Goal: Find contact information: Find contact information

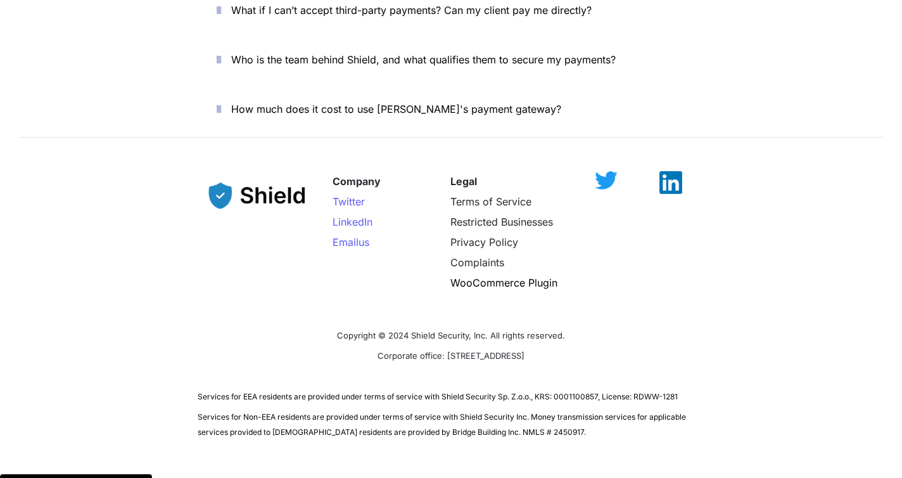
scroll to position [4517, 0]
drag, startPoint x: 415, startPoint y: 309, endPoint x: 575, endPoint y: 305, distance: 160.4
click at [575, 344] on p "Corporate office: [STREET_ADDRESS]" at bounding box center [451, 354] width 507 height 20
copy span "2608 NW 72nd Ave, Miami, FL 33122"
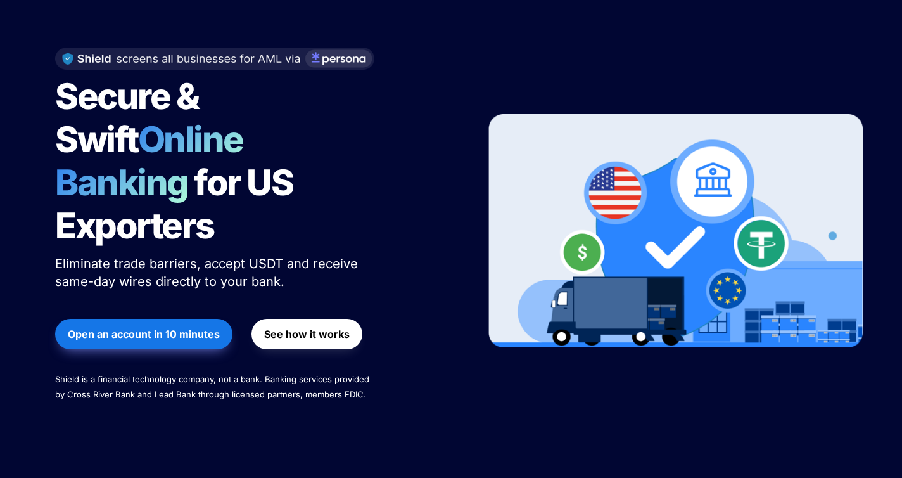
scroll to position [0, 0]
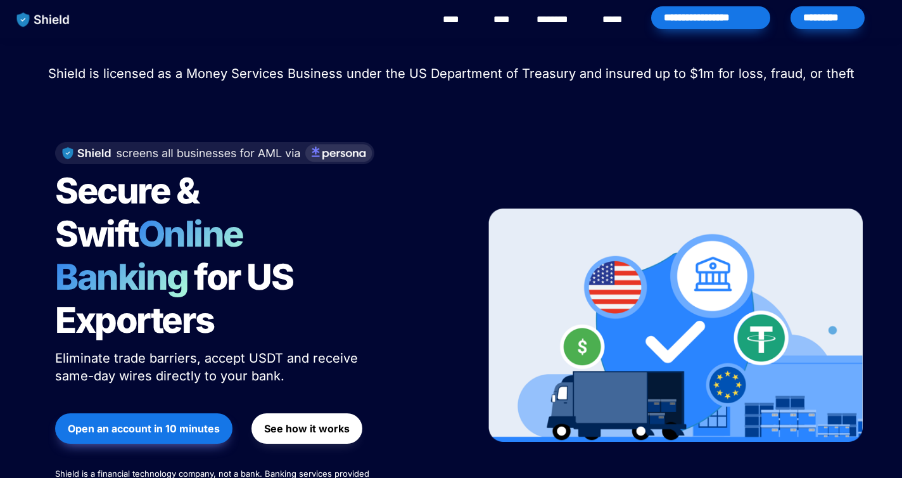
click at [471, 25] on div "****" at bounding box center [457, 19] width 35 height 39
click at [496, 20] on link "****" at bounding box center [505, 19] width 22 height 15
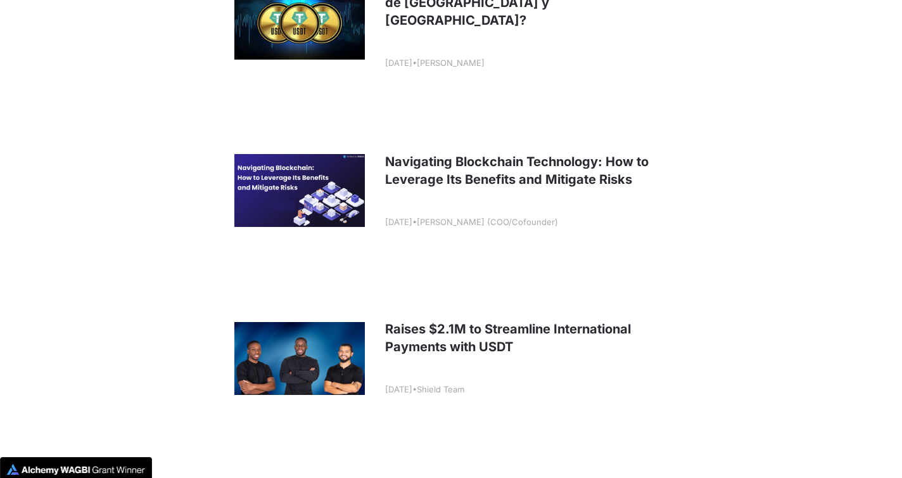
scroll to position [2187, 0]
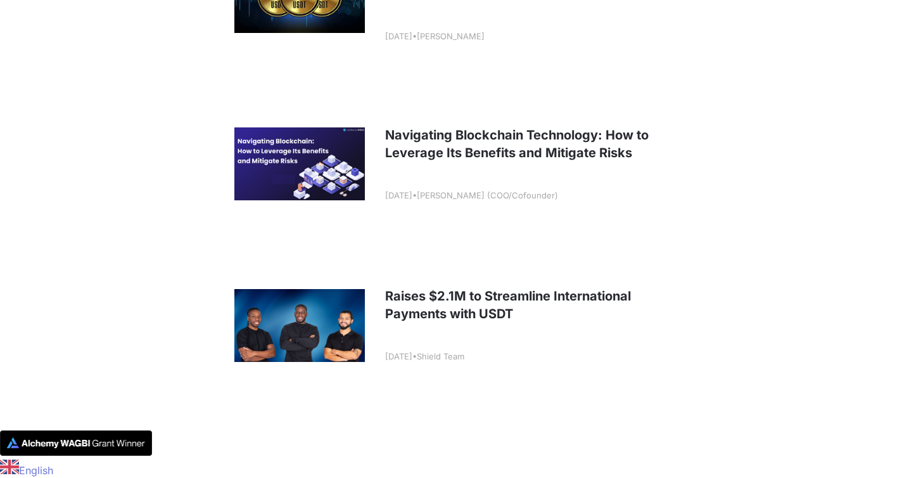
click at [347, 333] on link at bounding box center [451, 324] width 469 height 157
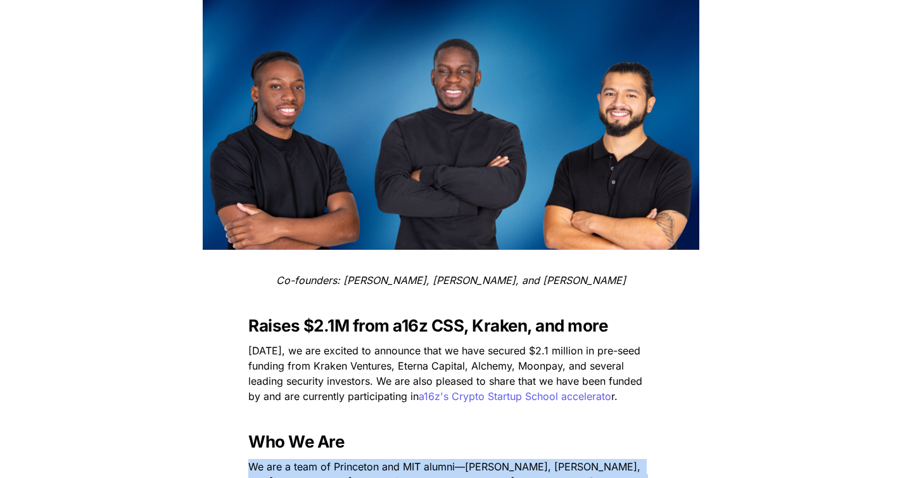
scroll to position [240, 0]
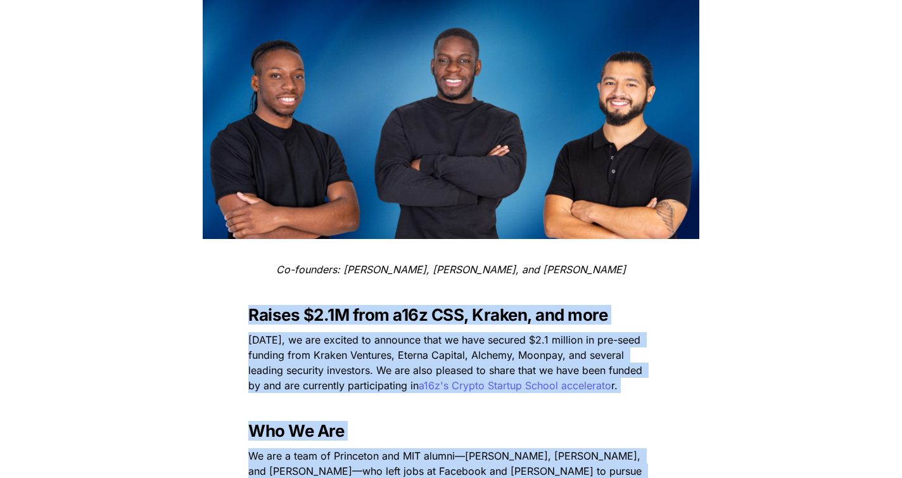
drag, startPoint x: 480, startPoint y: 377, endPoint x: 230, endPoint y: 301, distance: 261.6
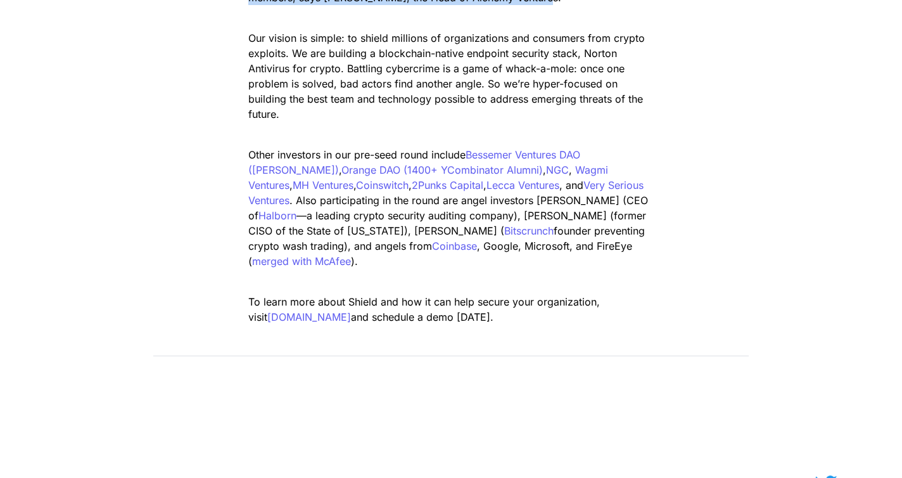
scroll to position [1599, 0]
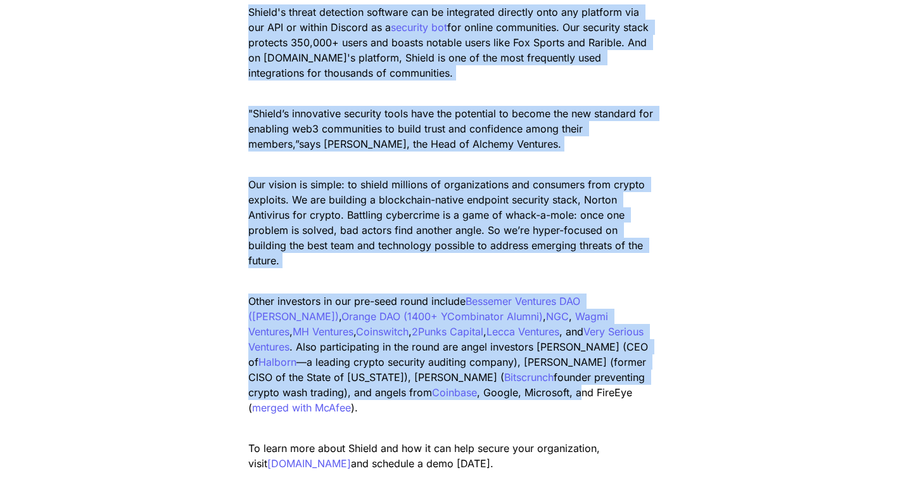
drag, startPoint x: 250, startPoint y: 315, endPoint x: 475, endPoint y: 388, distance: 236.1
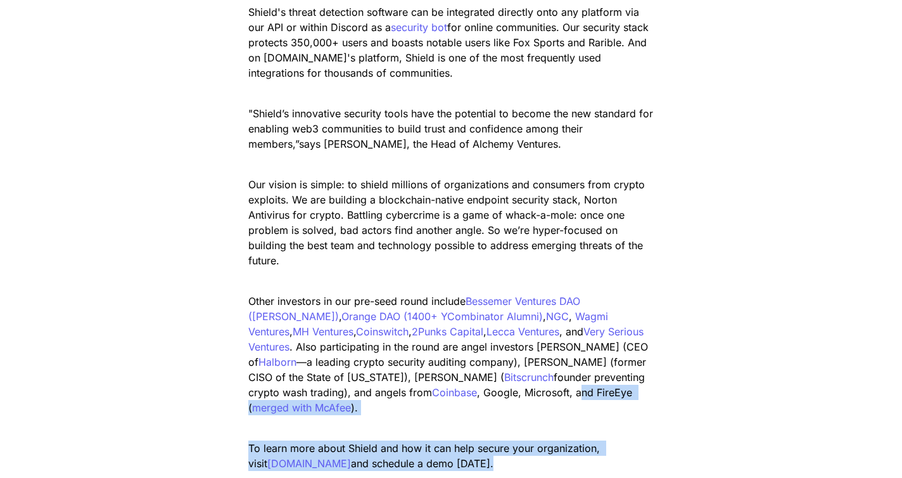
drag, startPoint x: 475, startPoint y: 388, endPoint x: 496, endPoint y: 460, distance: 74.6
click at [496, 473] on p at bounding box center [451, 483] width 444 height 20
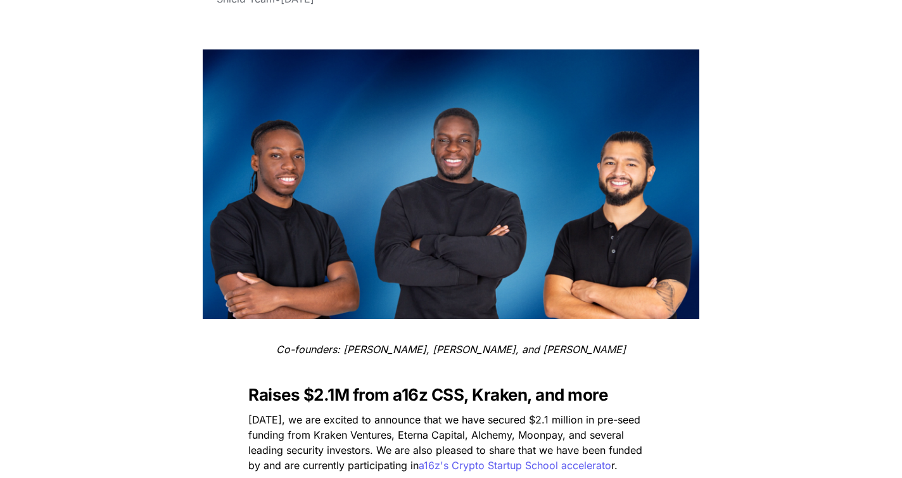
scroll to position [173, 0]
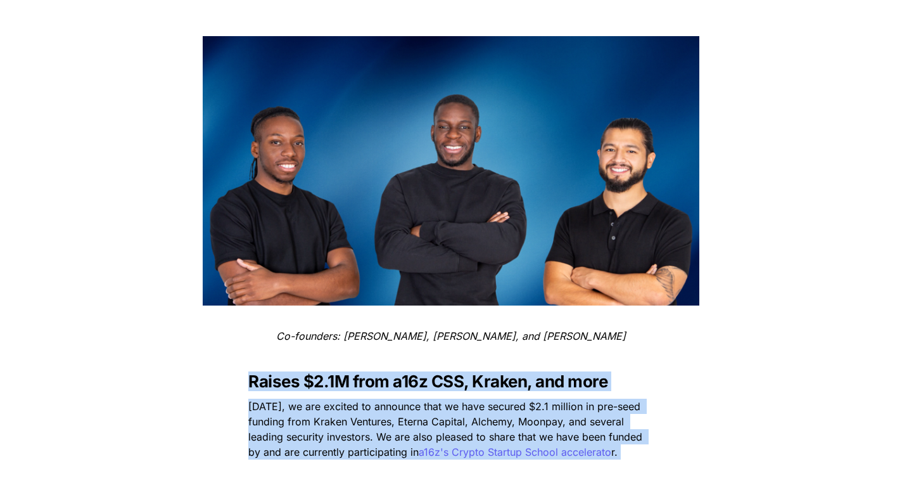
drag, startPoint x: 483, startPoint y: 451, endPoint x: 248, endPoint y: 386, distance: 244.0
copy div "Raises $2.1M from a16z CSS, Kraken, and more Today, we are excited to announce …"
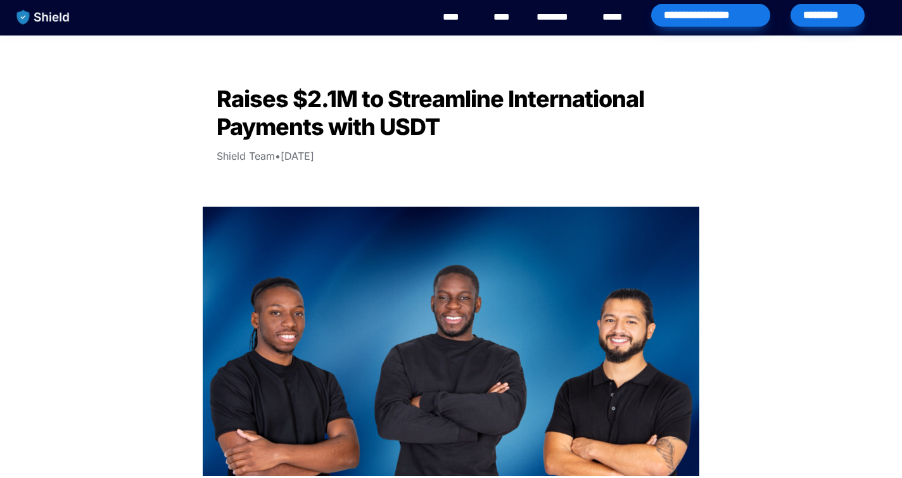
scroll to position [0, 0]
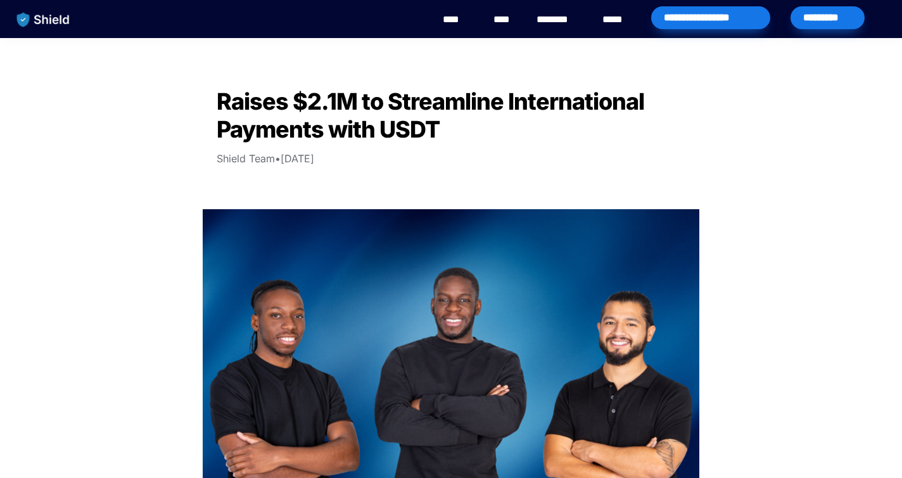
click at [600, 22] on div "****" at bounding box center [616, 19] width 34 height 39
click at [610, 21] on link "****" at bounding box center [617, 19] width 28 height 15
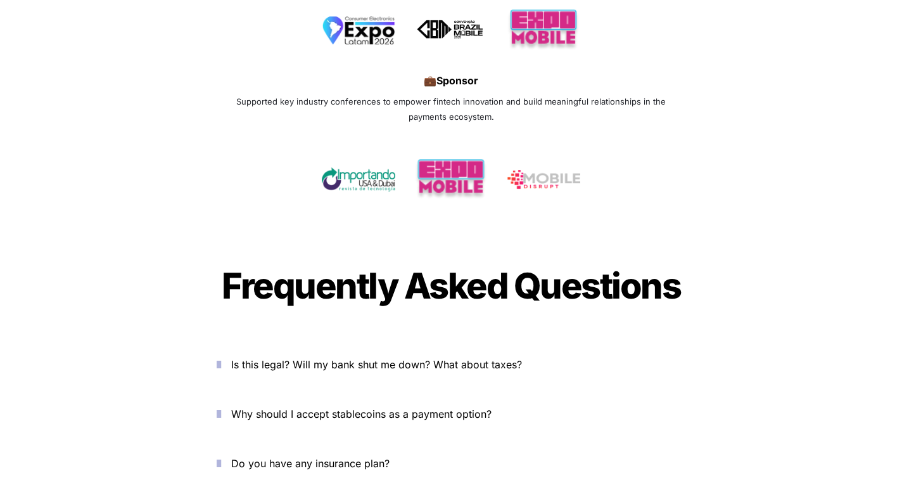
scroll to position [4130, 0]
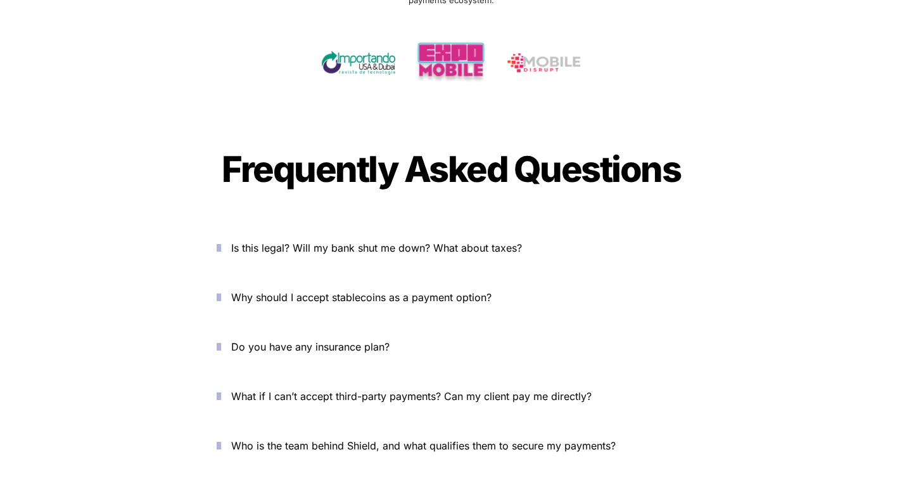
click at [221, 240] on icon "button" at bounding box center [219, 247] width 4 height 15
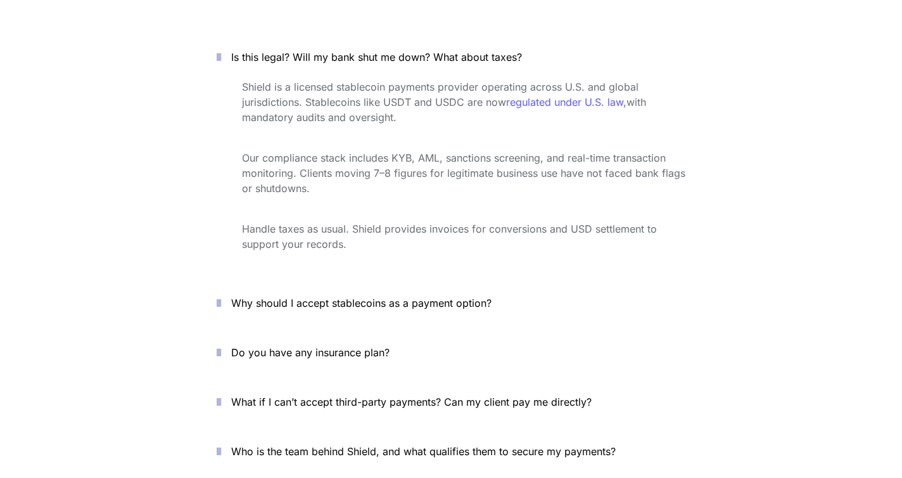
scroll to position [4323, 0]
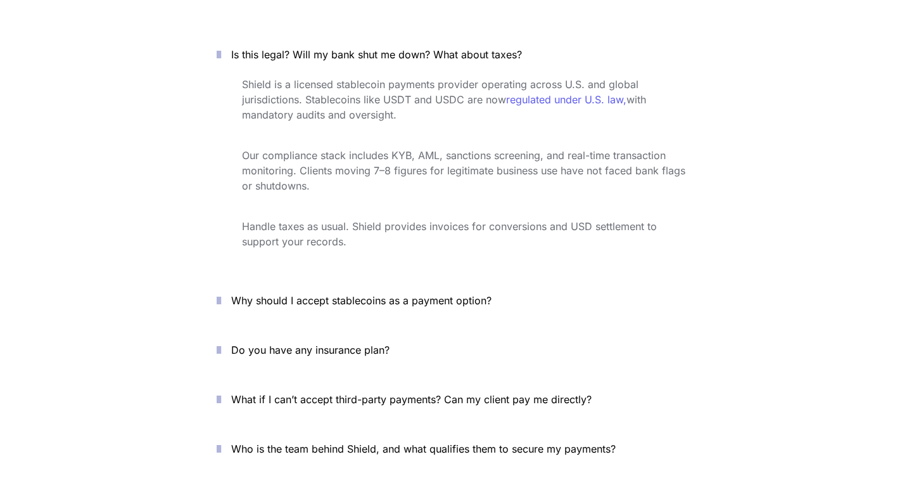
click at [221, 293] on icon "button" at bounding box center [219, 300] width 4 height 15
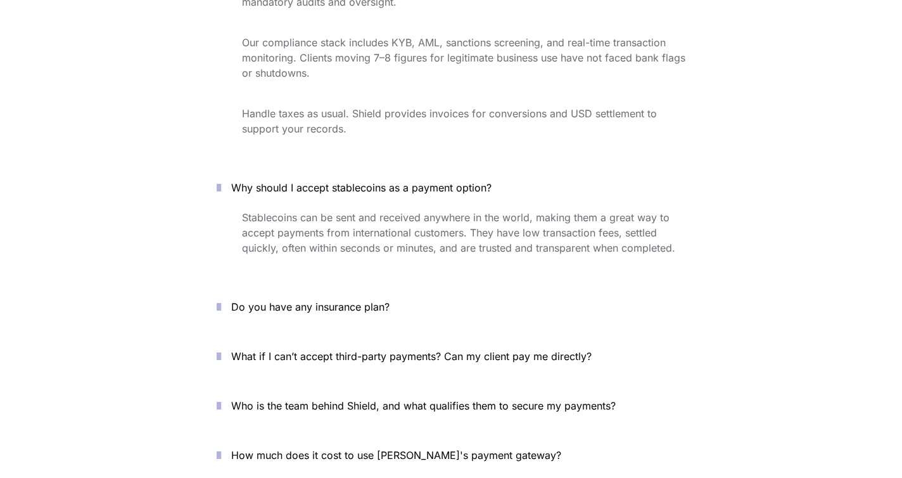
scroll to position [4444, 0]
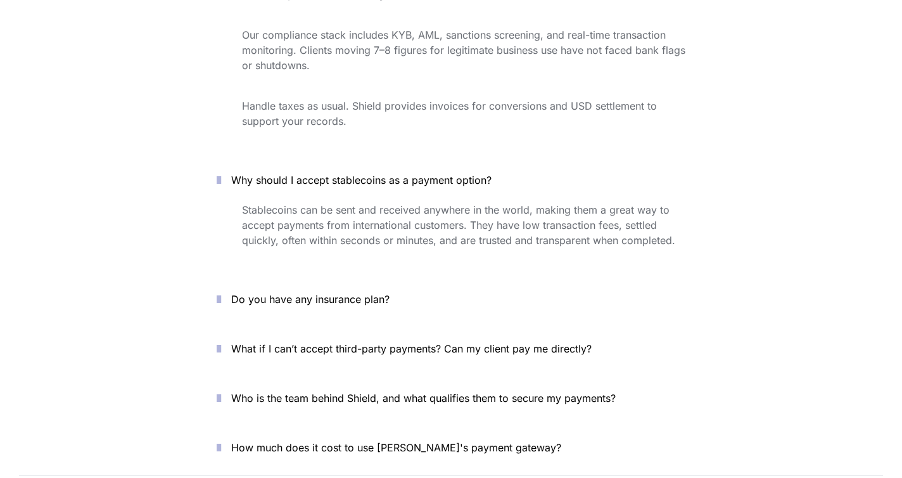
click at [221, 291] on icon "button" at bounding box center [219, 298] width 4 height 15
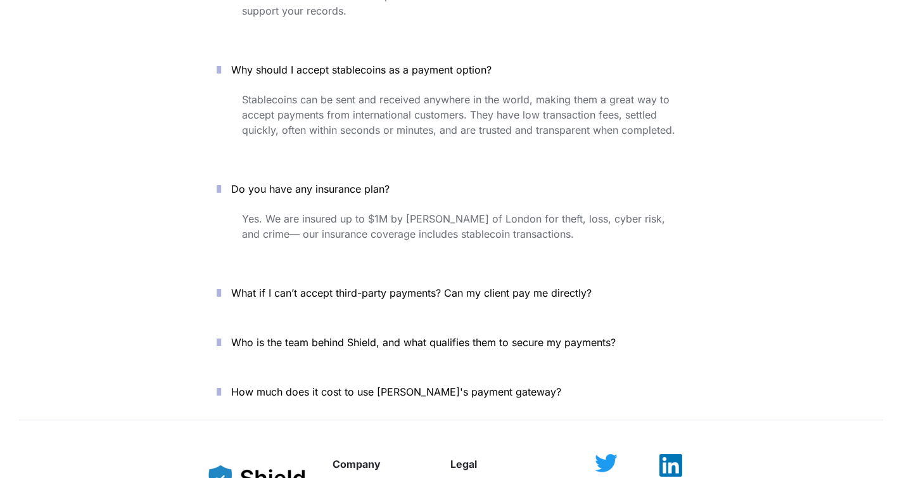
scroll to position [4548, 0]
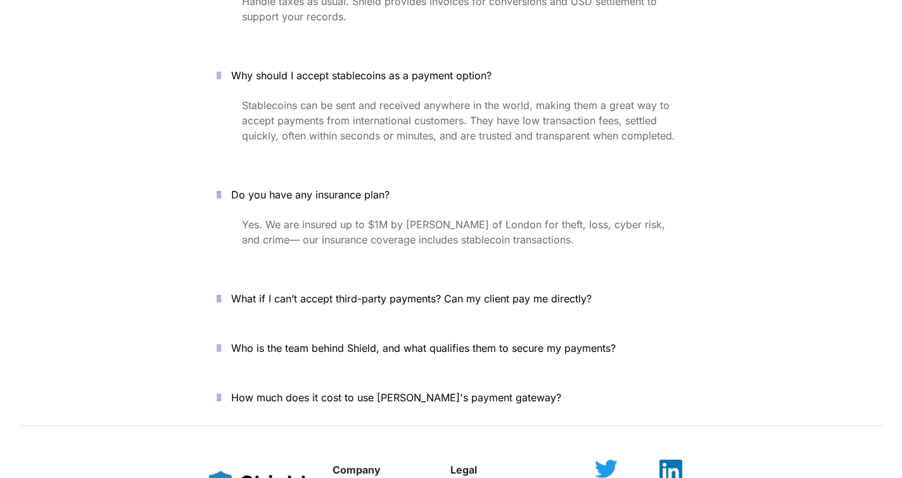
click at [221, 291] on icon "button" at bounding box center [219, 298] width 4 height 15
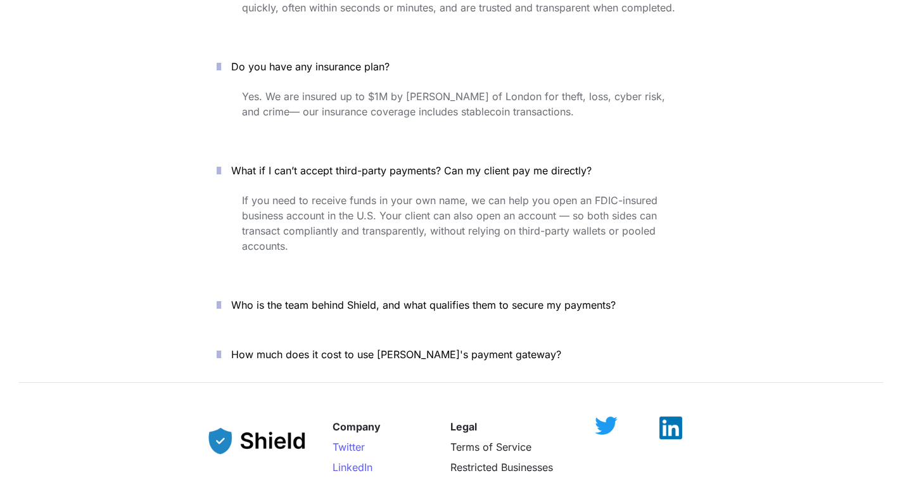
scroll to position [4675, 0]
click at [221, 298] on icon "button" at bounding box center [219, 305] width 4 height 15
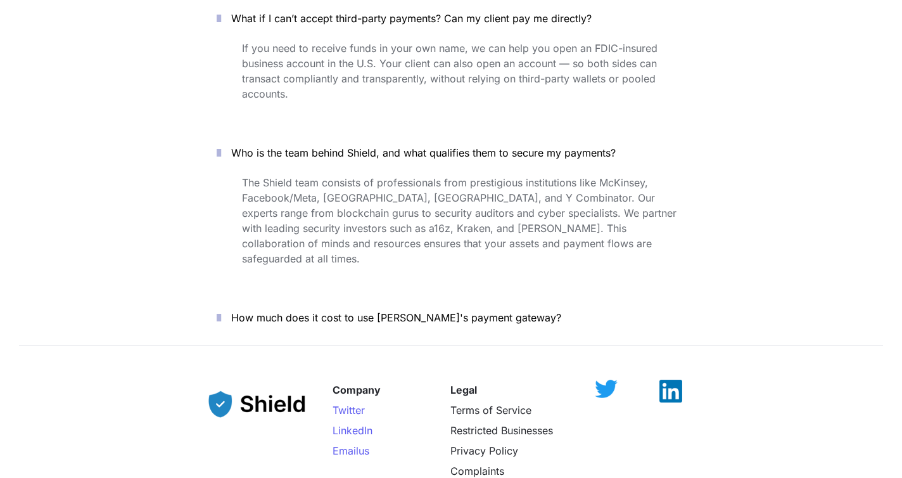
scroll to position [4827, 0]
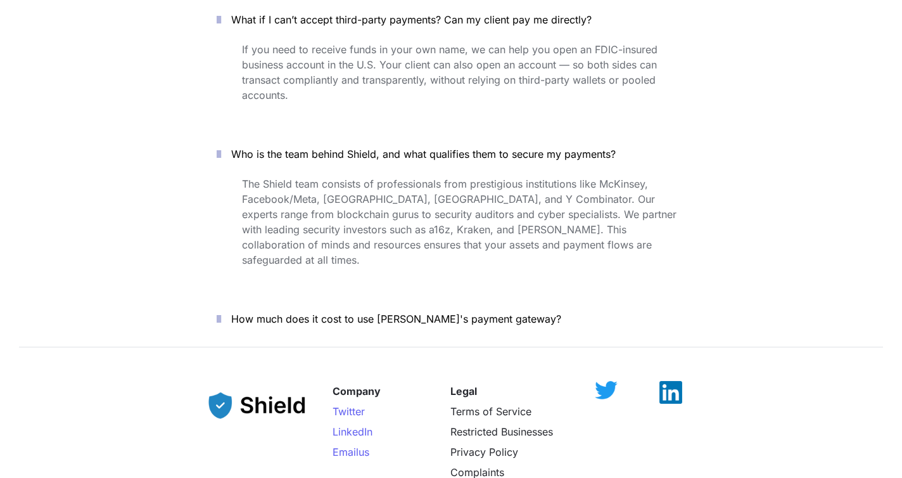
click at [221, 311] on icon "button" at bounding box center [219, 318] width 4 height 15
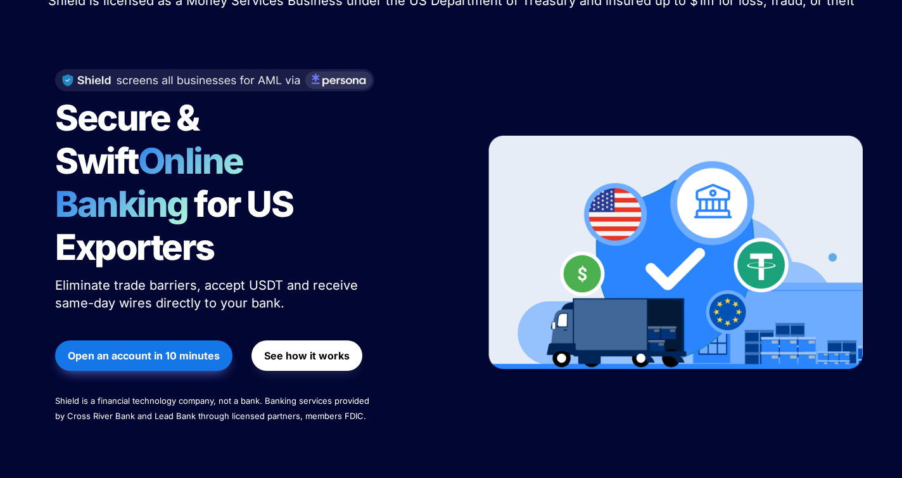
scroll to position [72, 0]
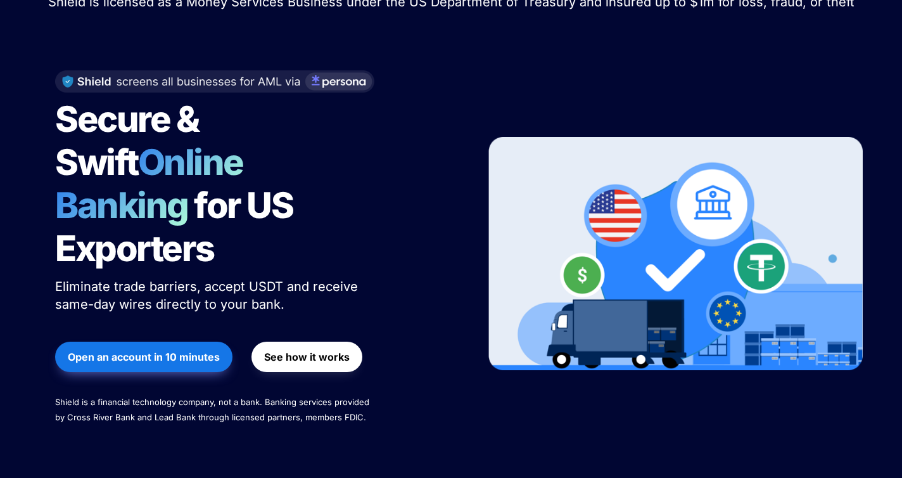
click at [331, 335] on link "See how it works" at bounding box center [307, 356] width 111 height 43
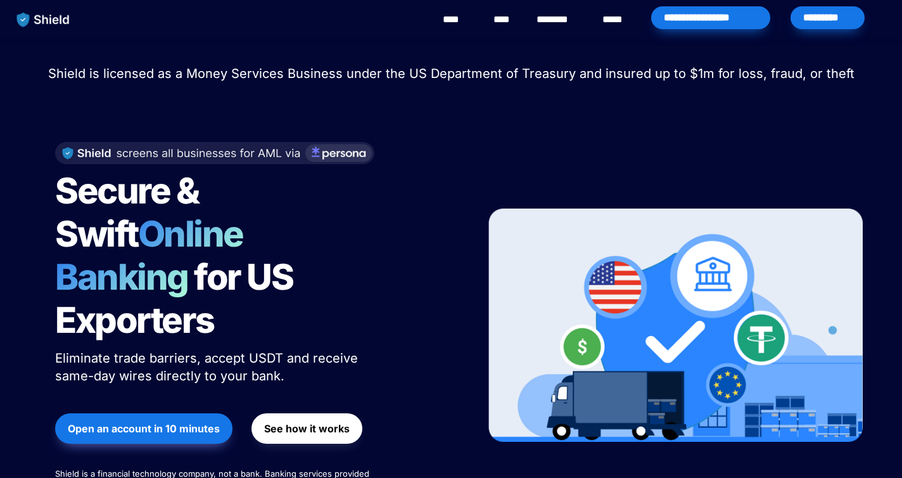
click at [554, 28] on div "********" at bounding box center [559, 19] width 51 height 39
click at [554, 23] on link "********" at bounding box center [559, 19] width 45 height 15
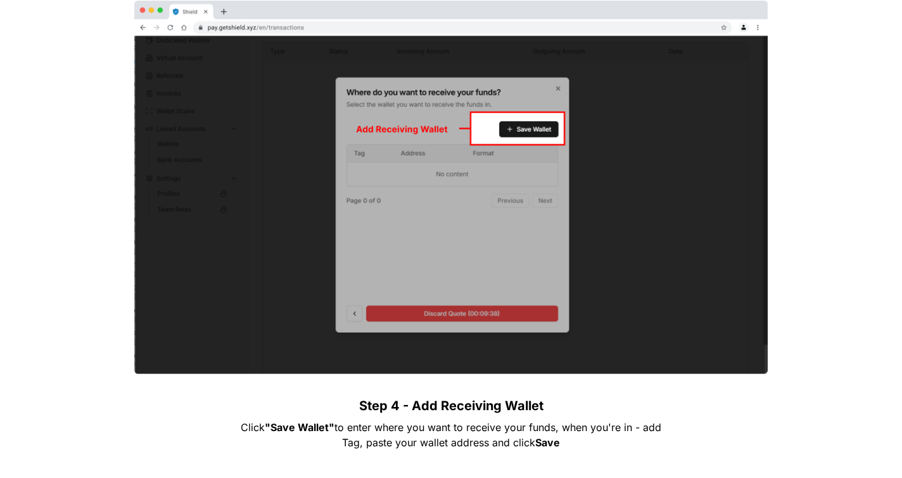
scroll to position [2638, 0]
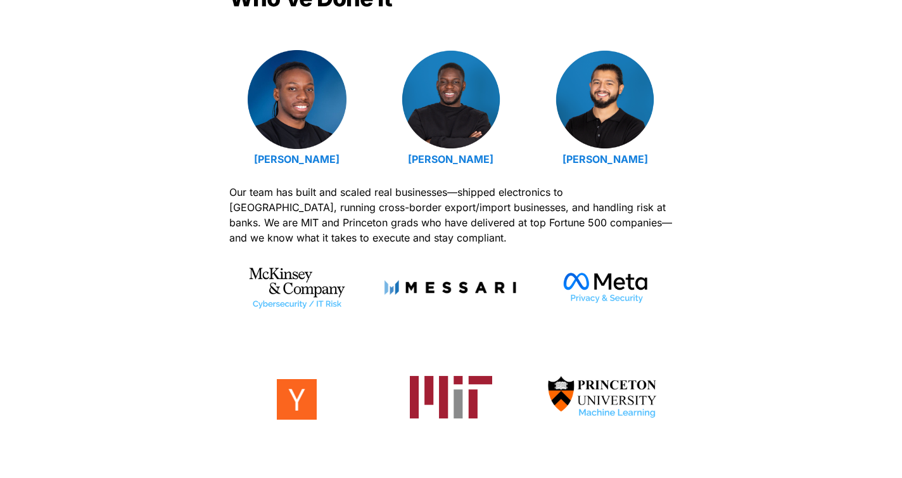
scroll to position [470, 0]
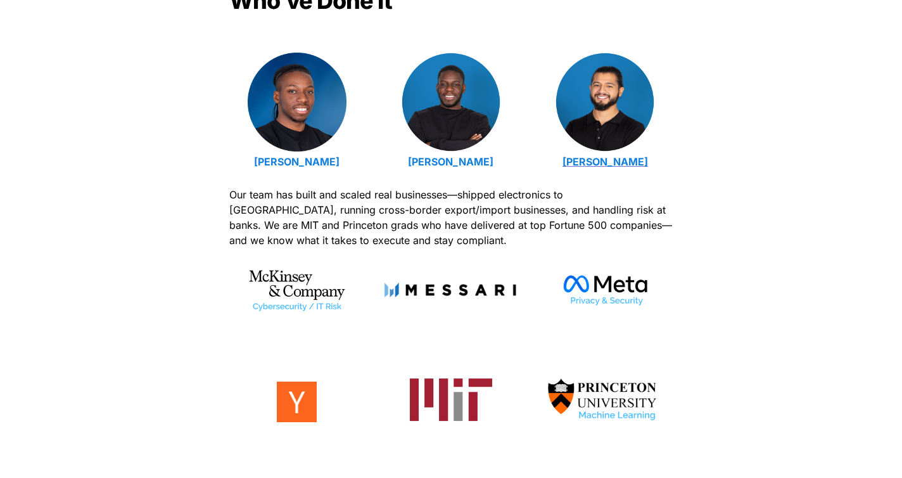
click at [622, 158] on strong "[PERSON_NAME]" at bounding box center [606, 161] width 86 height 13
click at [439, 162] on strong "[PERSON_NAME]" at bounding box center [451, 161] width 86 height 13
click at [262, 164] on strong "Emmanuel Udotong" at bounding box center [297, 161] width 86 height 13
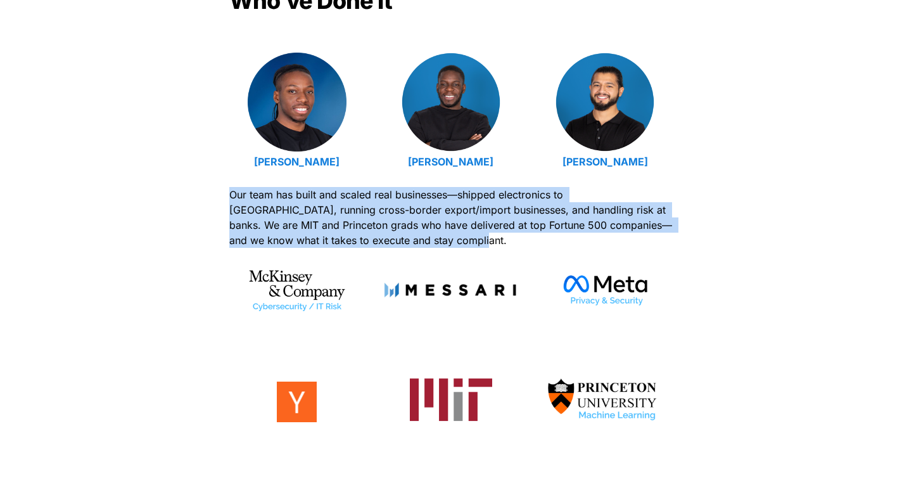
drag, startPoint x: 409, startPoint y: 240, endPoint x: 231, endPoint y: 192, distance: 184.3
click at [229, 192] on p "Our team has built and scaled real businesses—shipped electronics to Latin Amer…" at bounding box center [451, 217] width 444 height 66
copy span "Our team has built and scaled real businesses—shipped electronics to Latin Amer…"
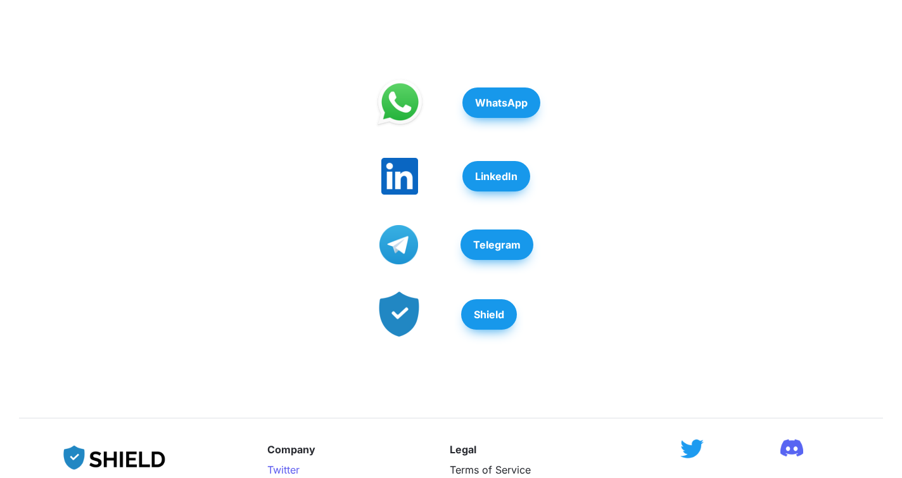
scroll to position [419, 0]
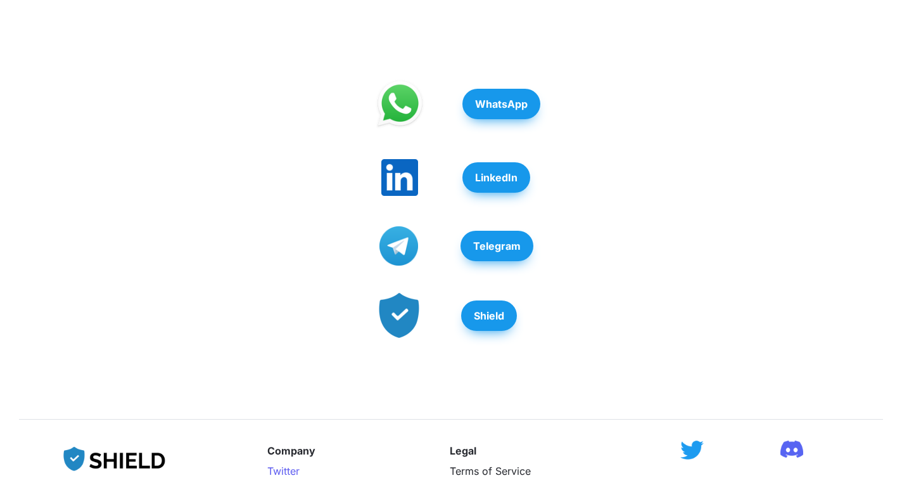
click at [528, 89] on button "WhatsApp" at bounding box center [502, 104] width 78 height 30
